Goal: Navigation & Orientation: Find specific page/section

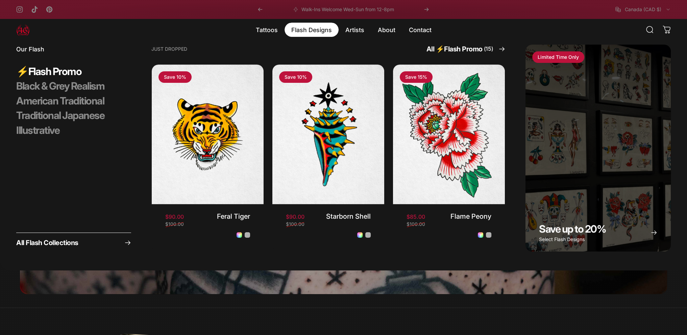
click at [323, 29] on magnet-element "Flash Designs Flash Designs" at bounding box center [311, 30] width 54 height 14
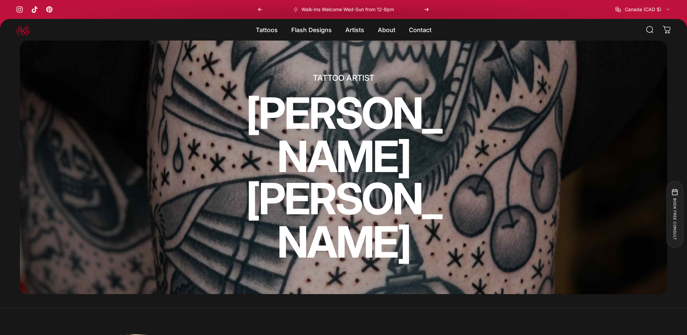
drag, startPoint x: 276, startPoint y: 69, endPoint x: 283, endPoint y: 70, distance: 7.1
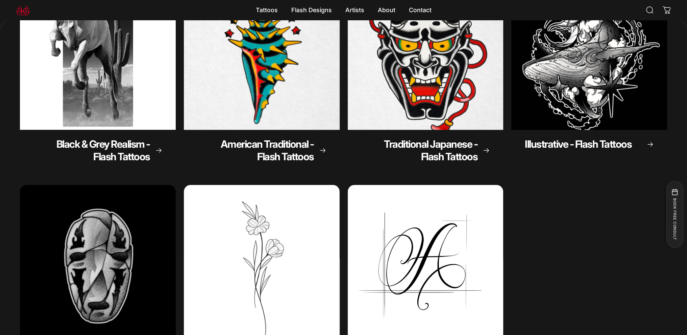
scroll to position [66, 0]
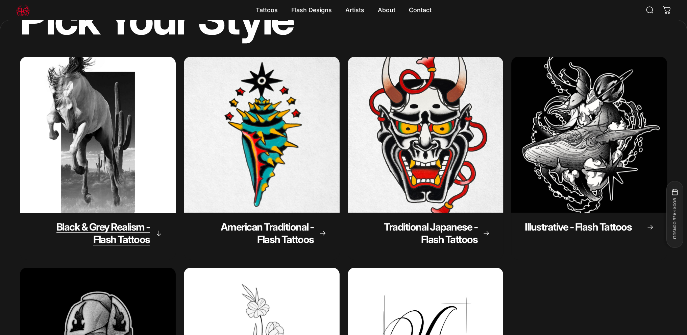
click at [139, 243] on span "Black & Grey Realism - Flash Tattoos" at bounding box center [103, 233] width 94 height 25
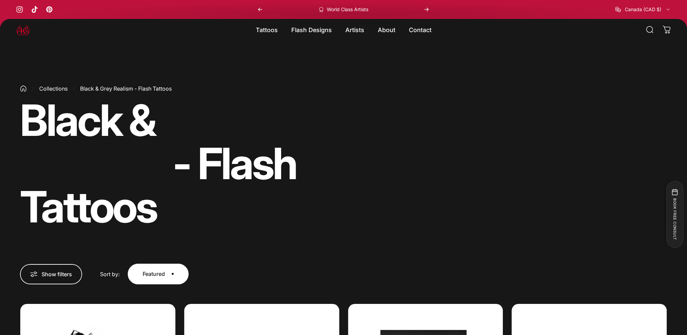
click at [178, 278] on span at bounding box center [157, 273] width 91 height 41
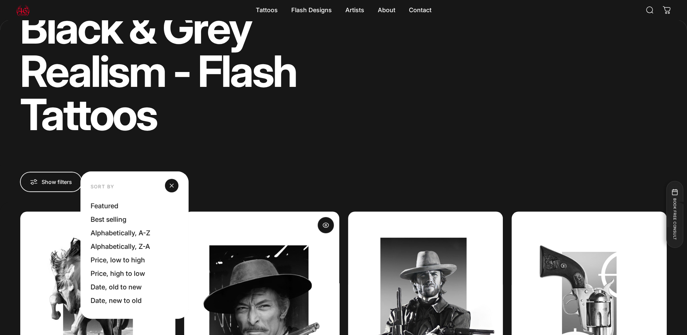
scroll to position [201, 0]
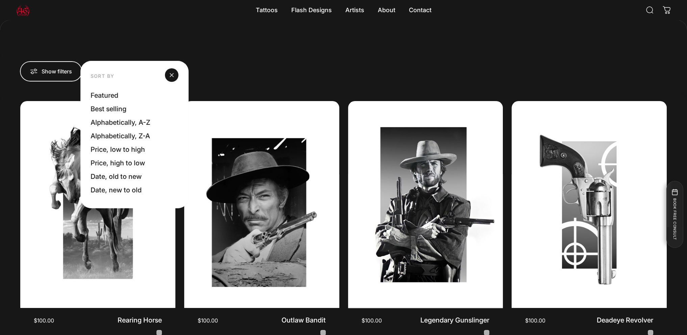
click at [282, 79] on div "**********" at bounding box center [343, 71] width 687 height 21
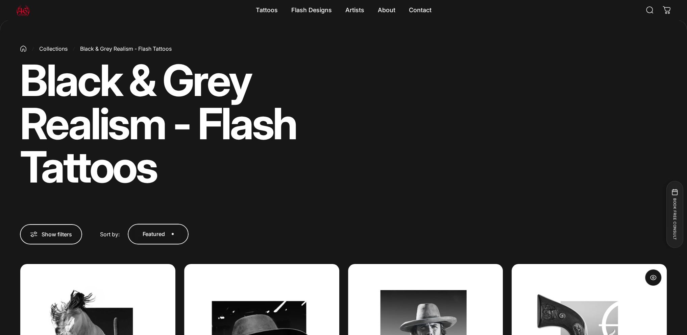
scroll to position [0, 0]
